Goal: Transaction & Acquisition: Subscribe to service/newsletter

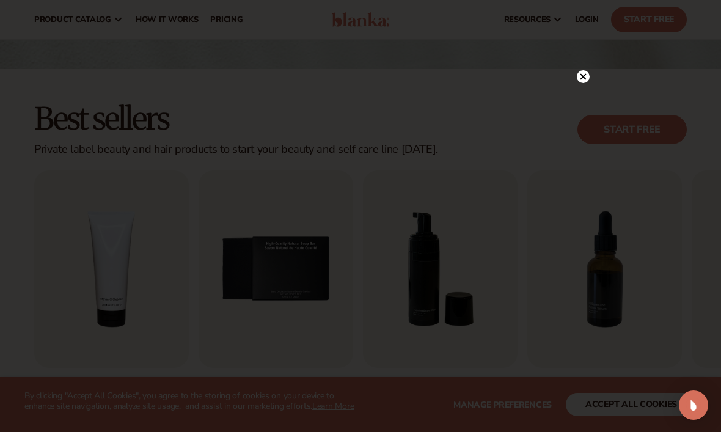
scroll to position [238, 0]
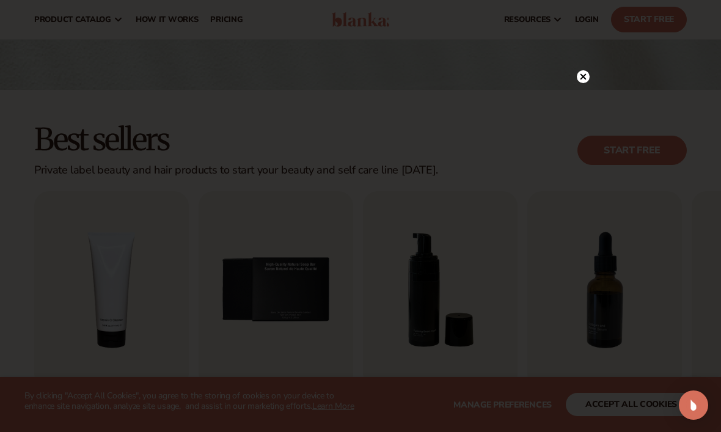
click at [579, 75] on circle at bounding box center [583, 76] width 13 height 13
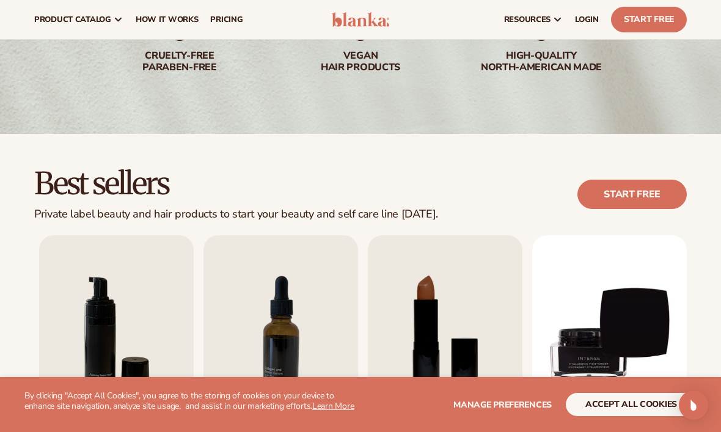
scroll to position [0, 0]
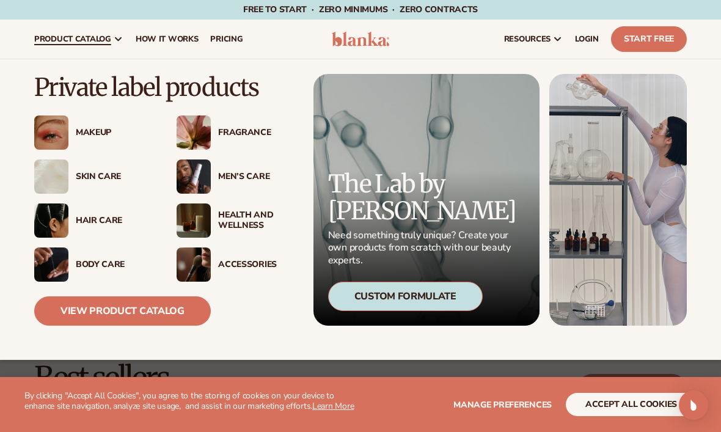
click at [238, 189] on div "Men’s Care" at bounding box center [236, 176] width 118 height 34
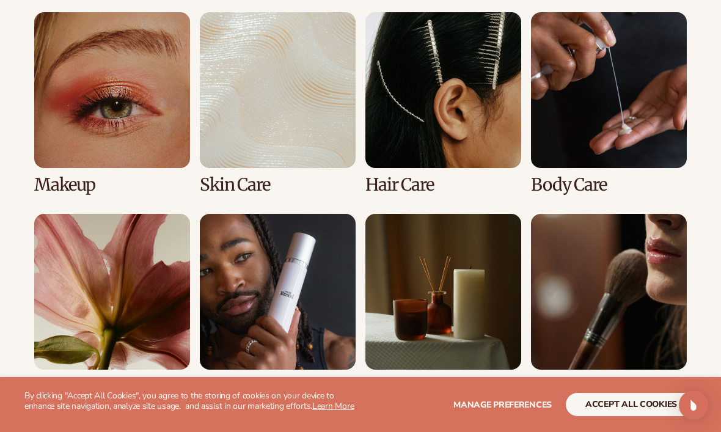
scroll to position [899, 0]
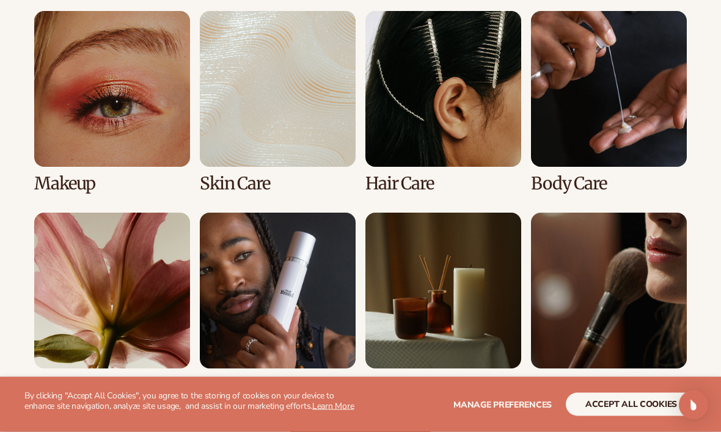
click at [311, 314] on link "6 / 8" at bounding box center [278, 304] width 156 height 182
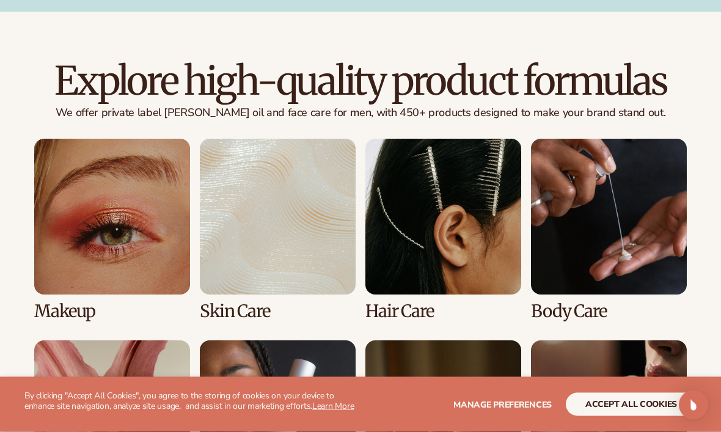
scroll to position [789, 0]
click at [486, 266] on link "3 / 8" at bounding box center [443, 230] width 156 height 182
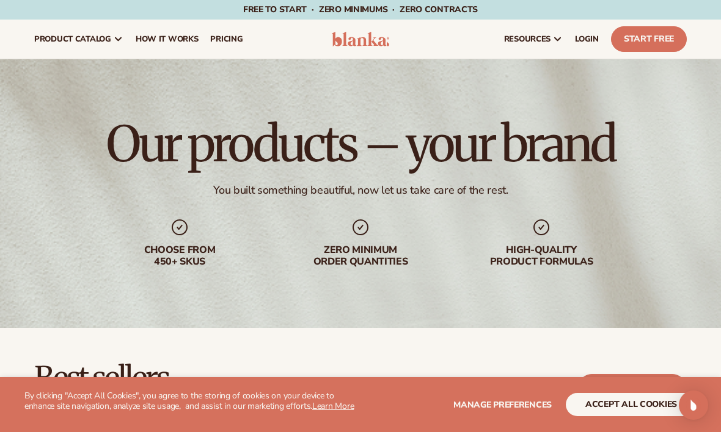
click at [641, 404] on button "accept all cookies" at bounding box center [631, 404] width 131 height 23
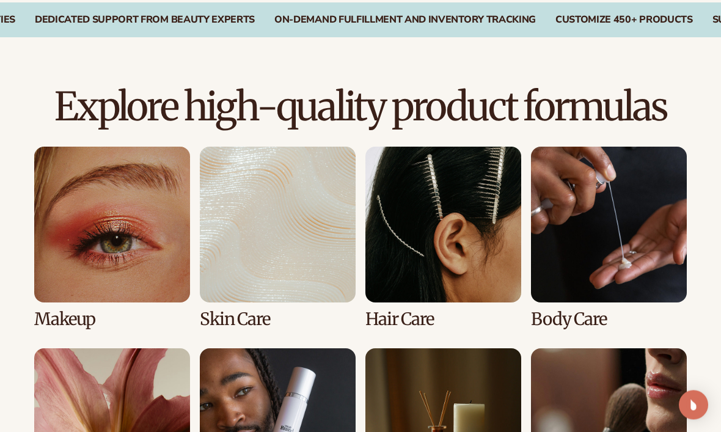
scroll to position [766, 0]
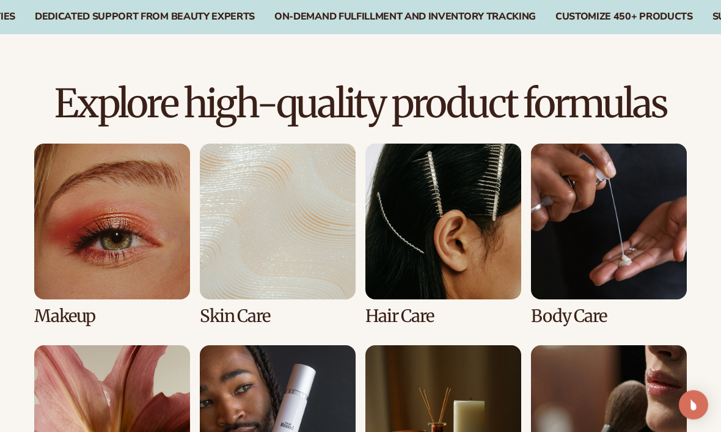
click at [286, 431] on link "6 / 8" at bounding box center [278, 437] width 156 height 182
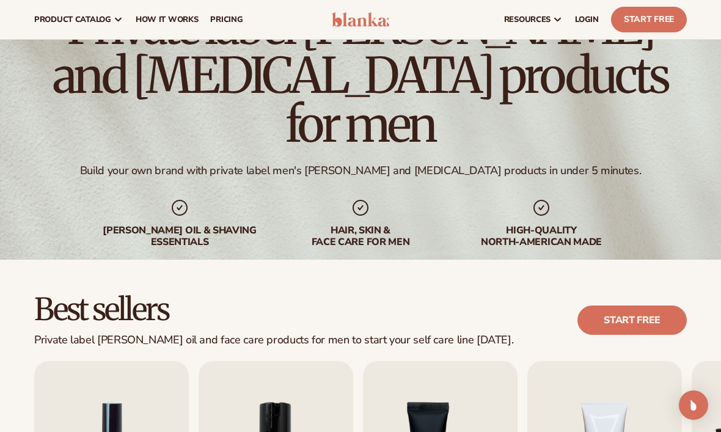
scroll to position [56, 0]
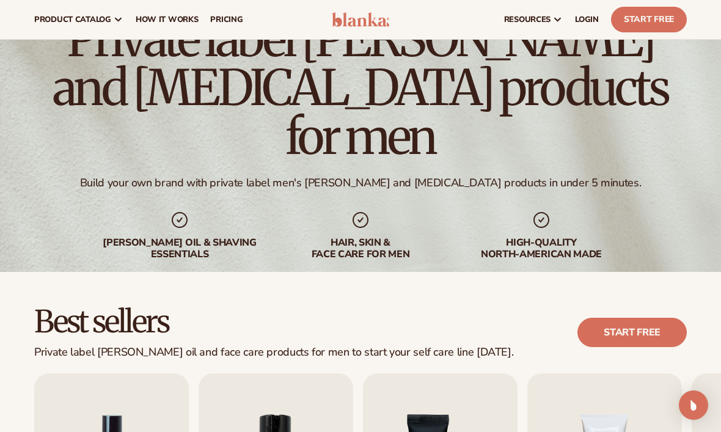
click at [652, 8] on link "Start Free" at bounding box center [649, 20] width 76 height 26
